Goal: Communication & Community: Answer question/provide support

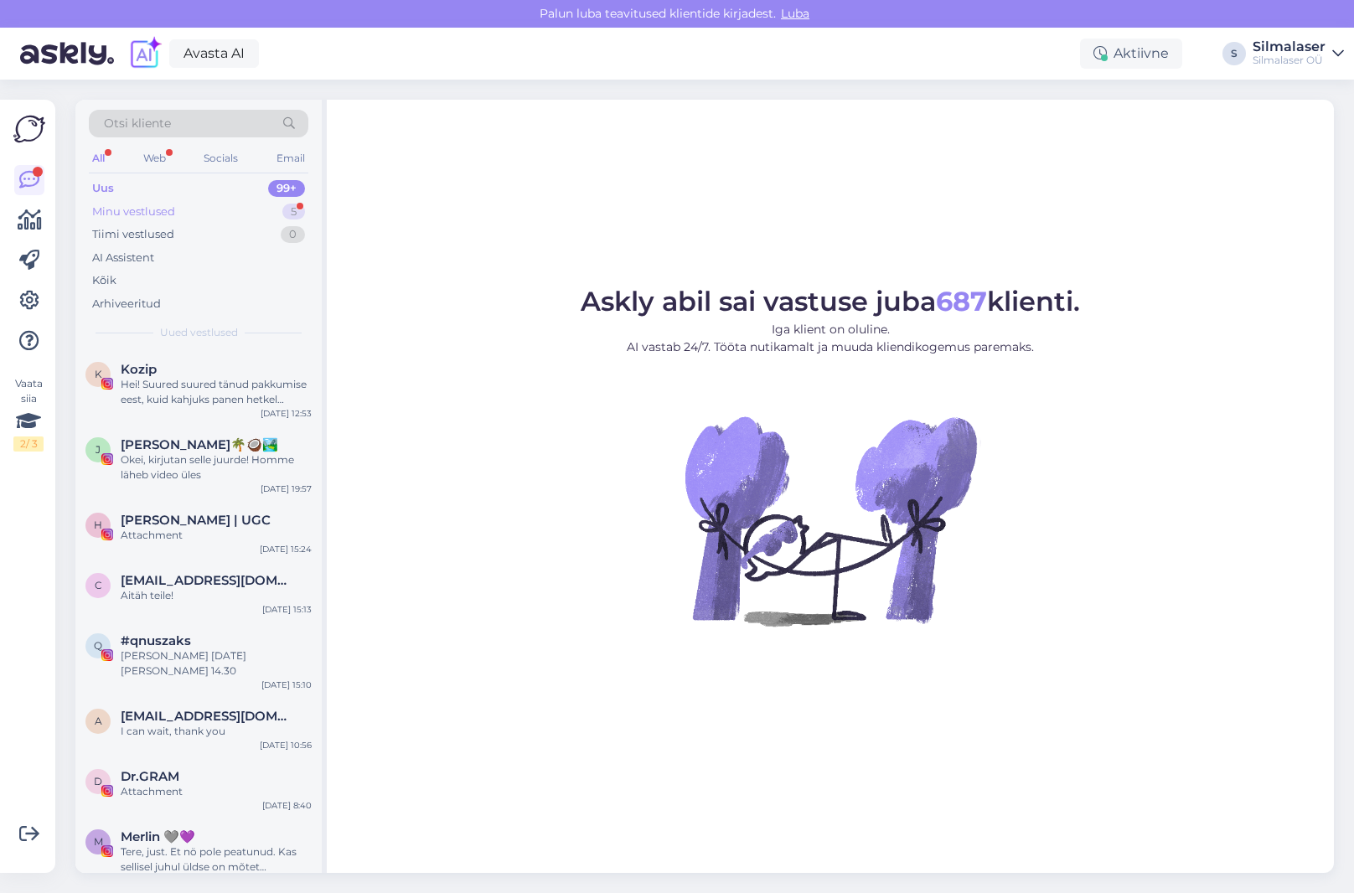
click at [178, 210] on div "Minu vestlused 5" at bounding box center [199, 211] width 220 height 23
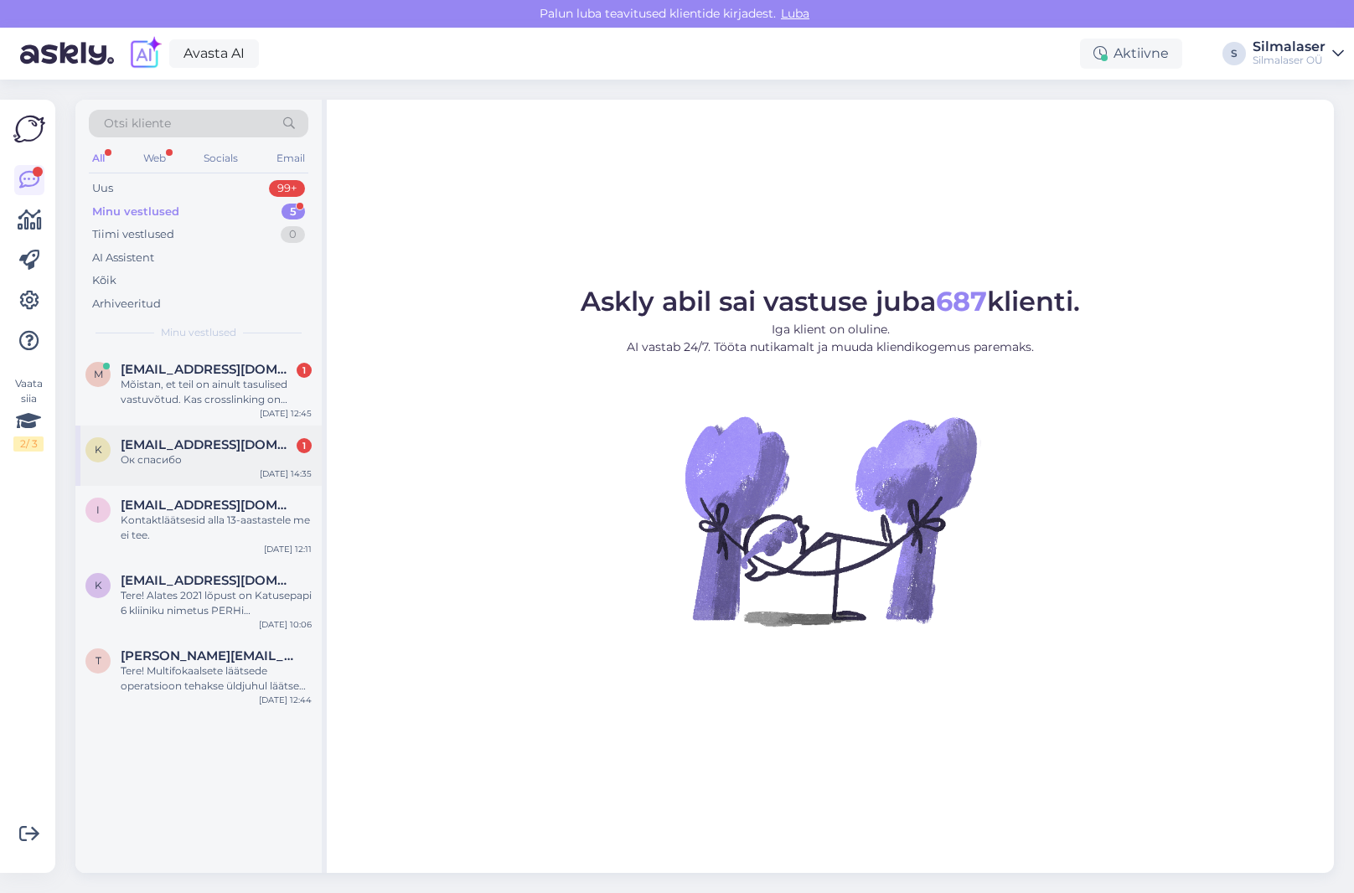
click at [183, 449] on span "[EMAIL_ADDRESS][DOMAIN_NAME]" at bounding box center [208, 444] width 174 height 15
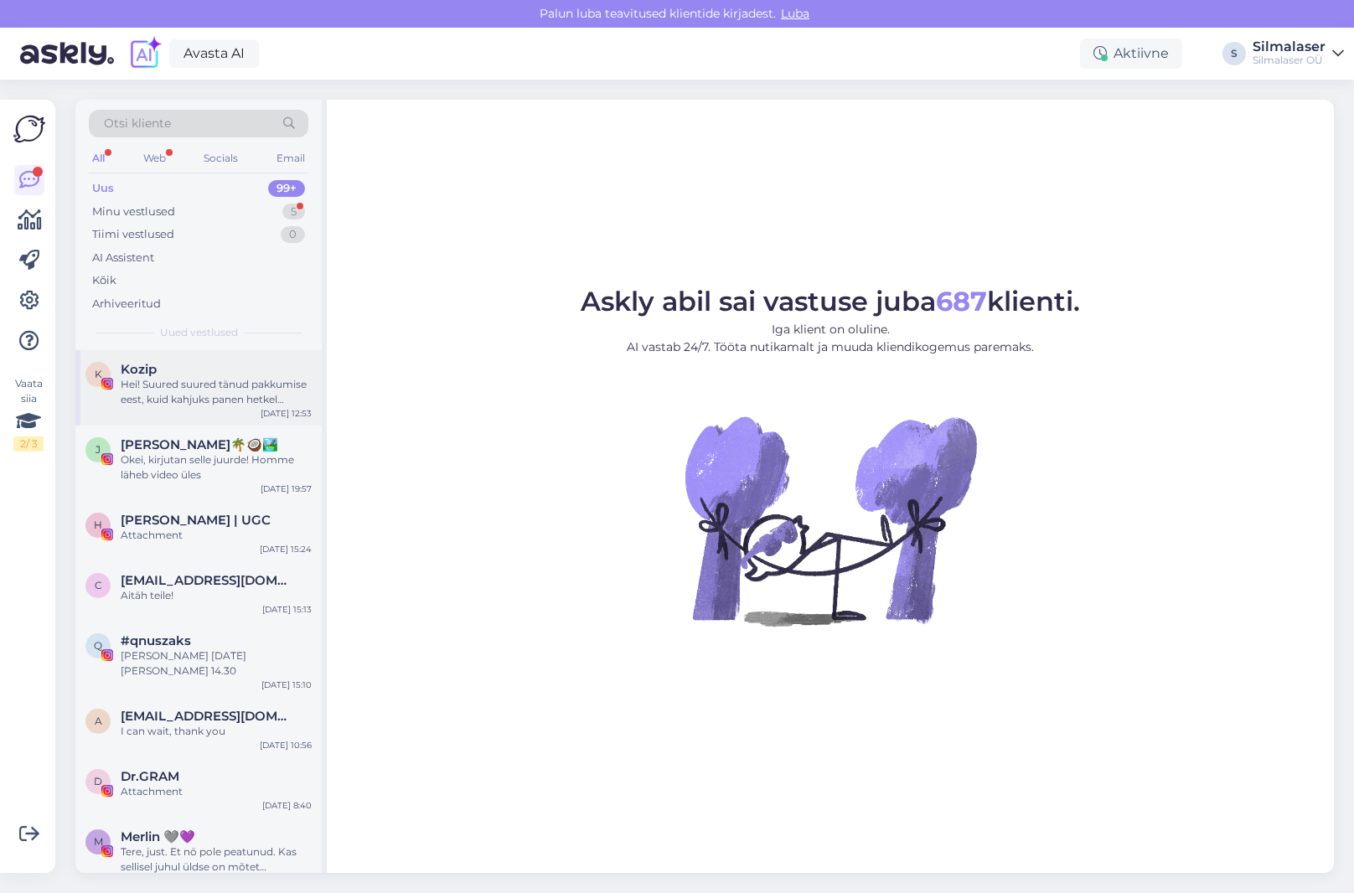
click at [201, 380] on div "Hei! Suured suured tänud pakkumise eest, kuid kahjuks panen hetkel silmaopi tee…" at bounding box center [216, 392] width 191 height 30
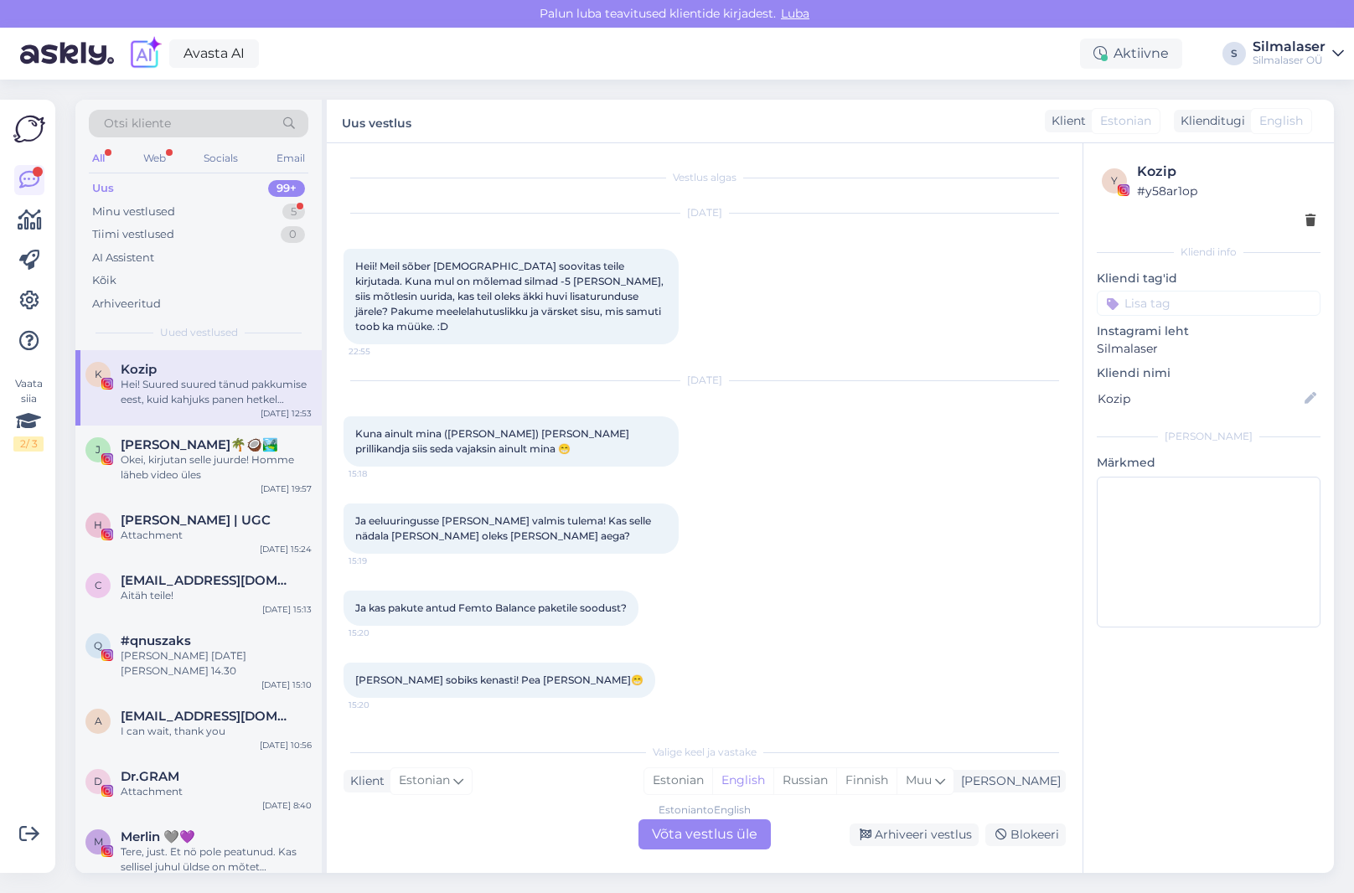
scroll to position [856, 0]
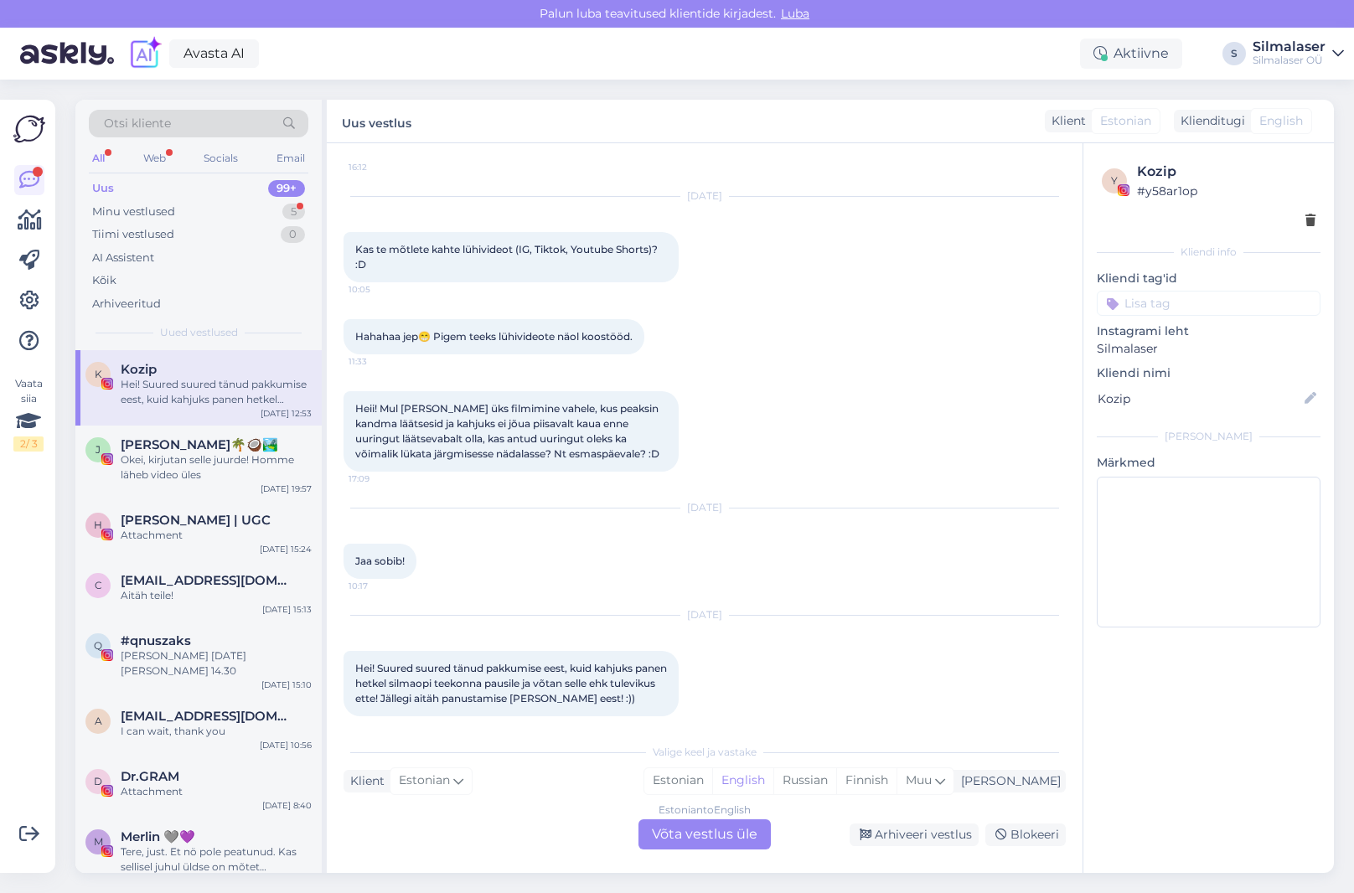
click at [236, 198] on div "Uus 99+" at bounding box center [199, 188] width 220 height 23
click at [233, 209] on div "Minu vestlused 5" at bounding box center [199, 211] width 220 height 23
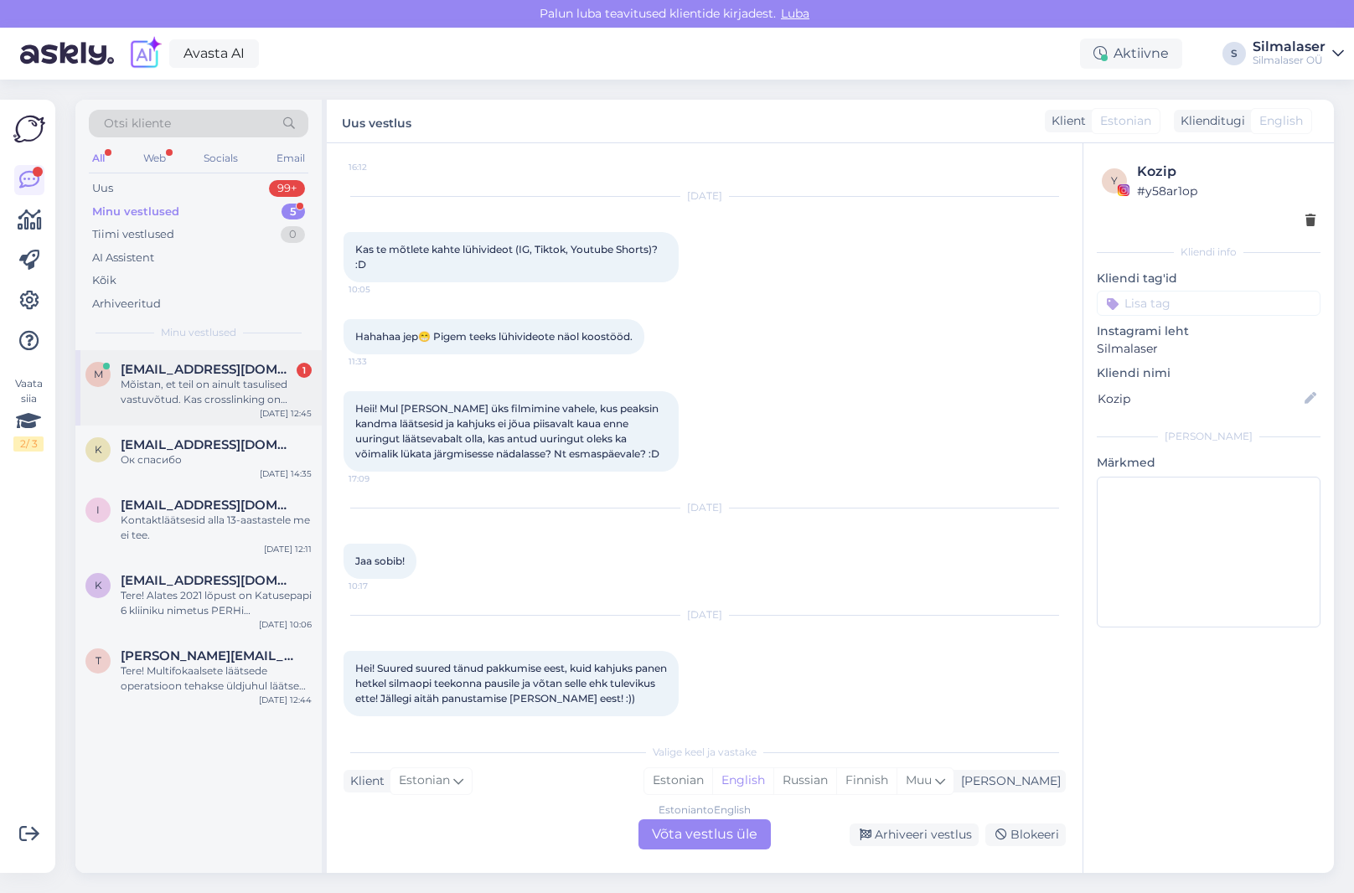
click at [155, 372] on span "[EMAIL_ADDRESS][DOMAIN_NAME]" at bounding box center [208, 369] width 174 height 15
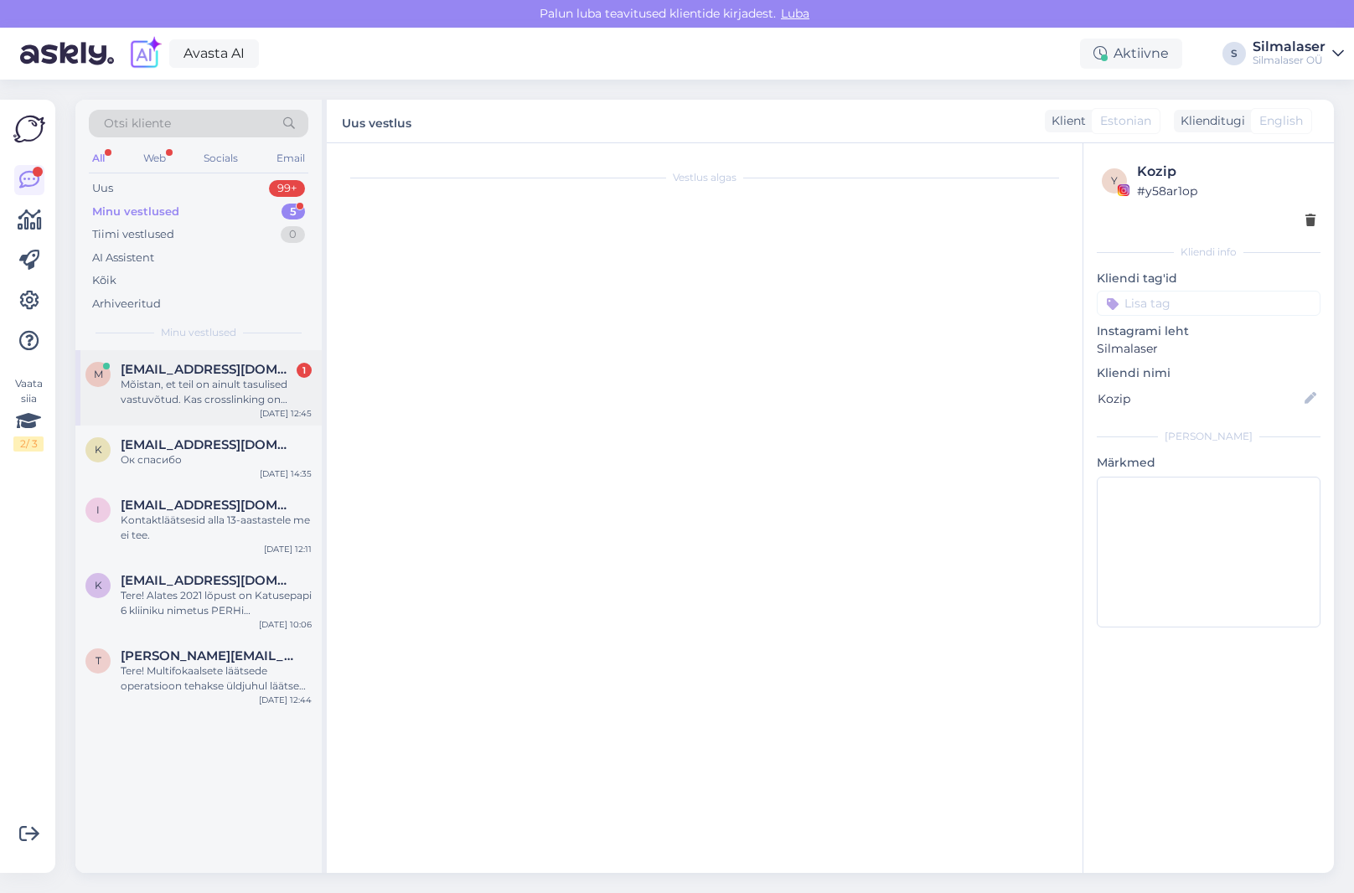
scroll to position [115, 0]
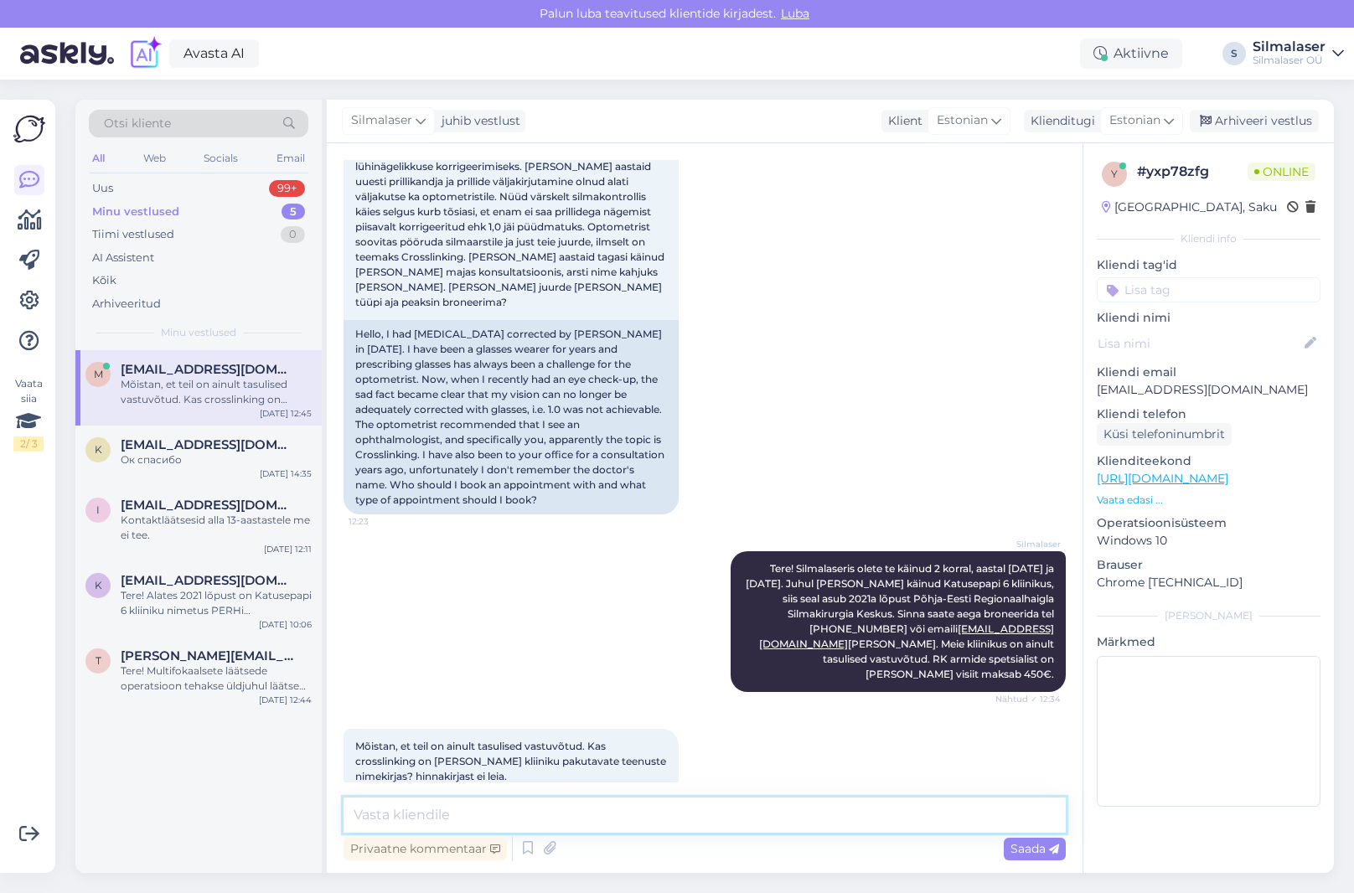
click at [479, 813] on textarea at bounding box center [705, 815] width 722 height 35
click at [728, 812] on textarea "Crosslinkingut saab võimalusel teostada haigekassa rahade eest. Seda protseduur…" at bounding box center [705, 815] width 722 height 35
click at [729, 812] on textarea "Crosslinkingut saab võimalusel teostada haigekassa rahade eest. Seda protseduur…" at bounding box center [705, 815] width 722 height 35
click at [714, 814] on textarea "Crosslinkingut saab võimalusel teostada haigekassa eest. Seda protseduuri teeb …" at bounding box center [705, 815] width 722 height 35
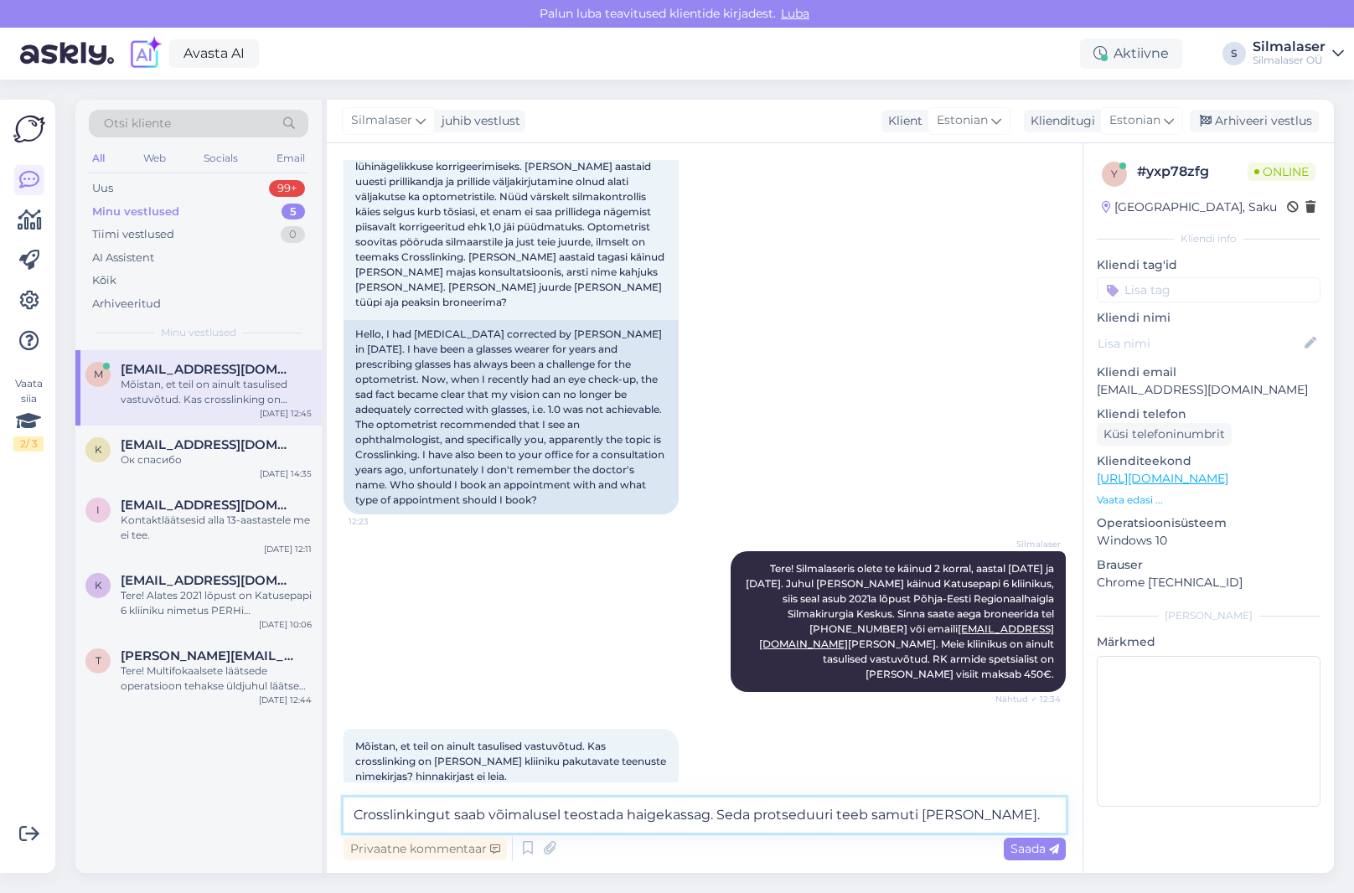
type textarea "Crosslinkingut saab võimalusel teostada haigekassaga. Seda protseduuri teeb sam…"
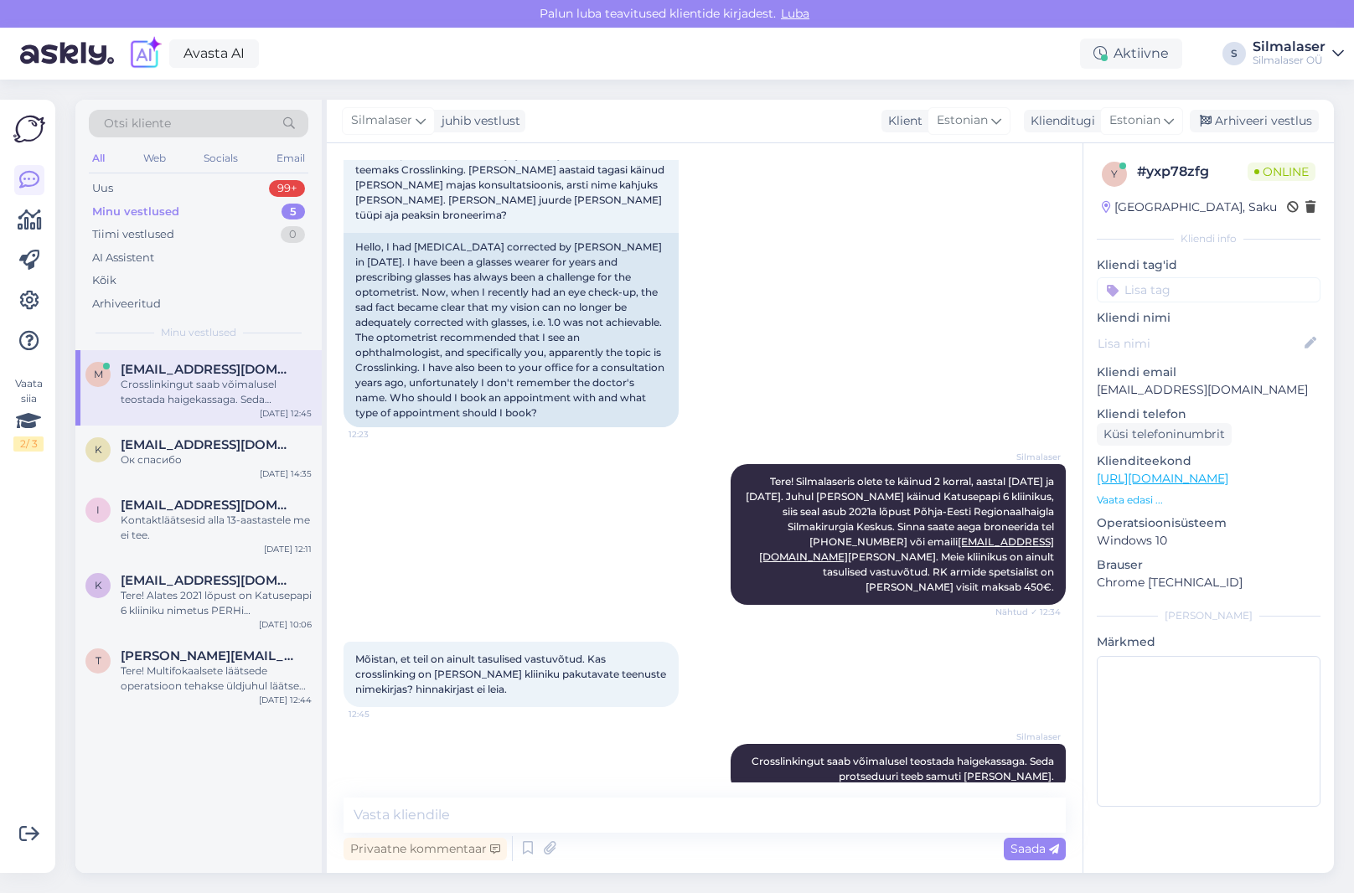
drag, startPoint x: 834, startPoint y: 676, endPoint x: 831, endPoint y: 685, distance: 9.6
click at [835, 677] on div "Mõistan, et teil on ainult tasulised vastuvõtud. Kas crosslinking on ka teie kl…" at bounding box center [705, 674] width 722 height 102
